Goal: Information Seeking & Learning: Learn about a topic

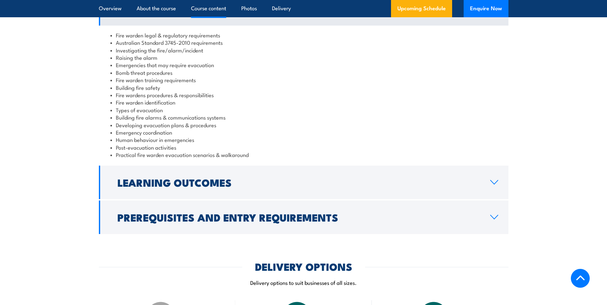
scroll to position [672, 0]
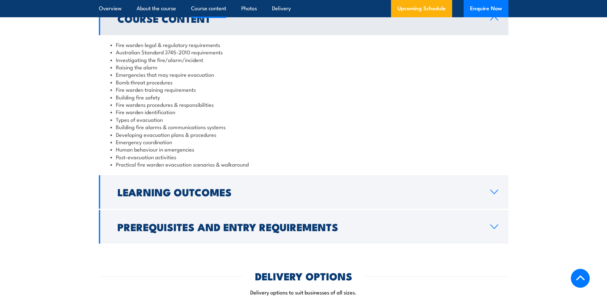
click at [575, 138] on section "Course Content Fire warden legal & regulatory requirements Australian Standard …" at bounding box center [303, 123] width 607 height 242
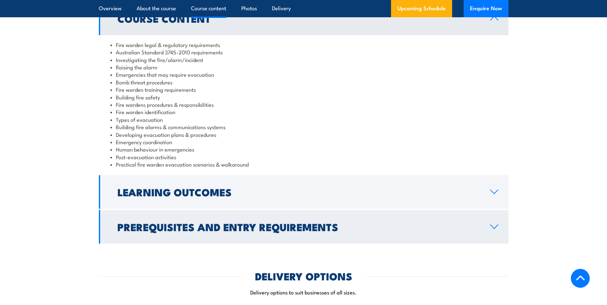
click at [218, 222] on h2 "Prerequisites and Entry Requirements" at bounding box center [298, 226] width 363 height 9
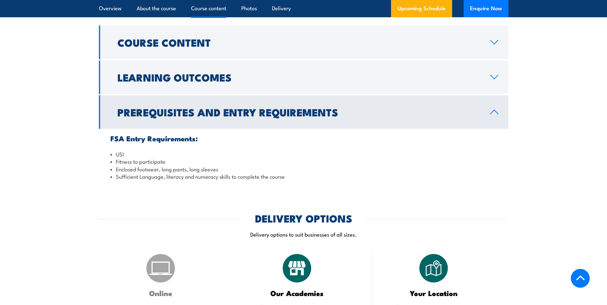
scroll to position [640, 0]
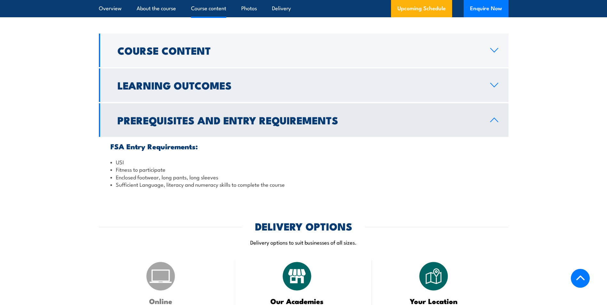
click at [174, 85] on h2 "Learning Outcomes" at bounding box center [298, 85] width 363 height 9
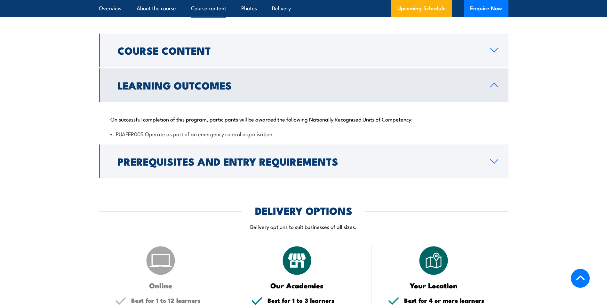
click at [189, 81] on h2 "Learning Outcomes" at bounding box center [298, 85] width 363 height 9
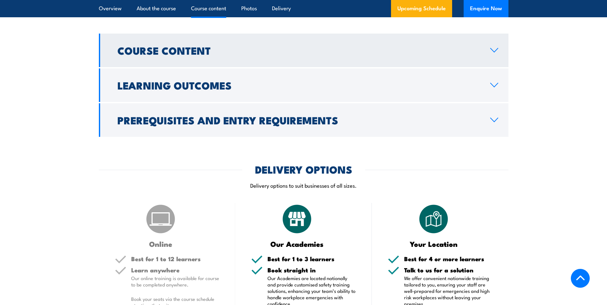
click at [181, 49] on h2 "Course Content" at bounding box center [298, 50] width 363 height 9
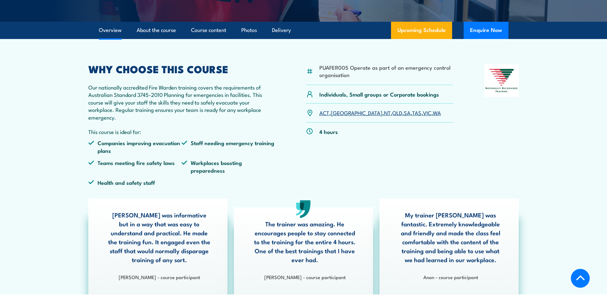
scroll to position [160, 0]
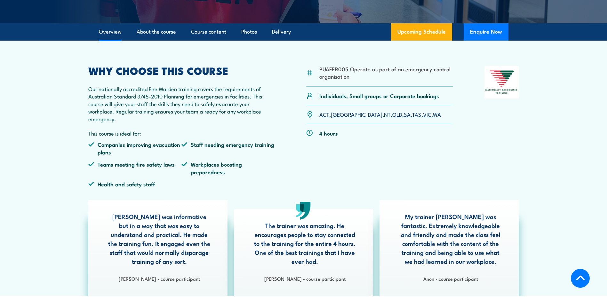
click at [384, 115] on link "NT" at bounding box center [387, 114] width 7 height 8
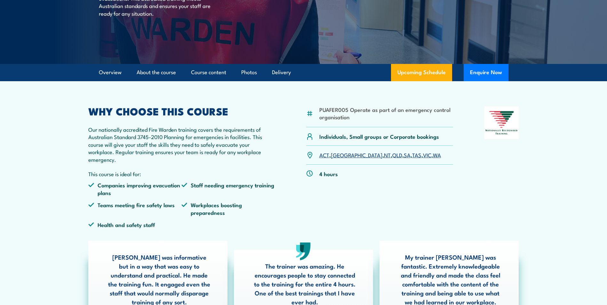
scroll to position [38, 0]
